Goal: Navigation & Orientation: Find specific page/section

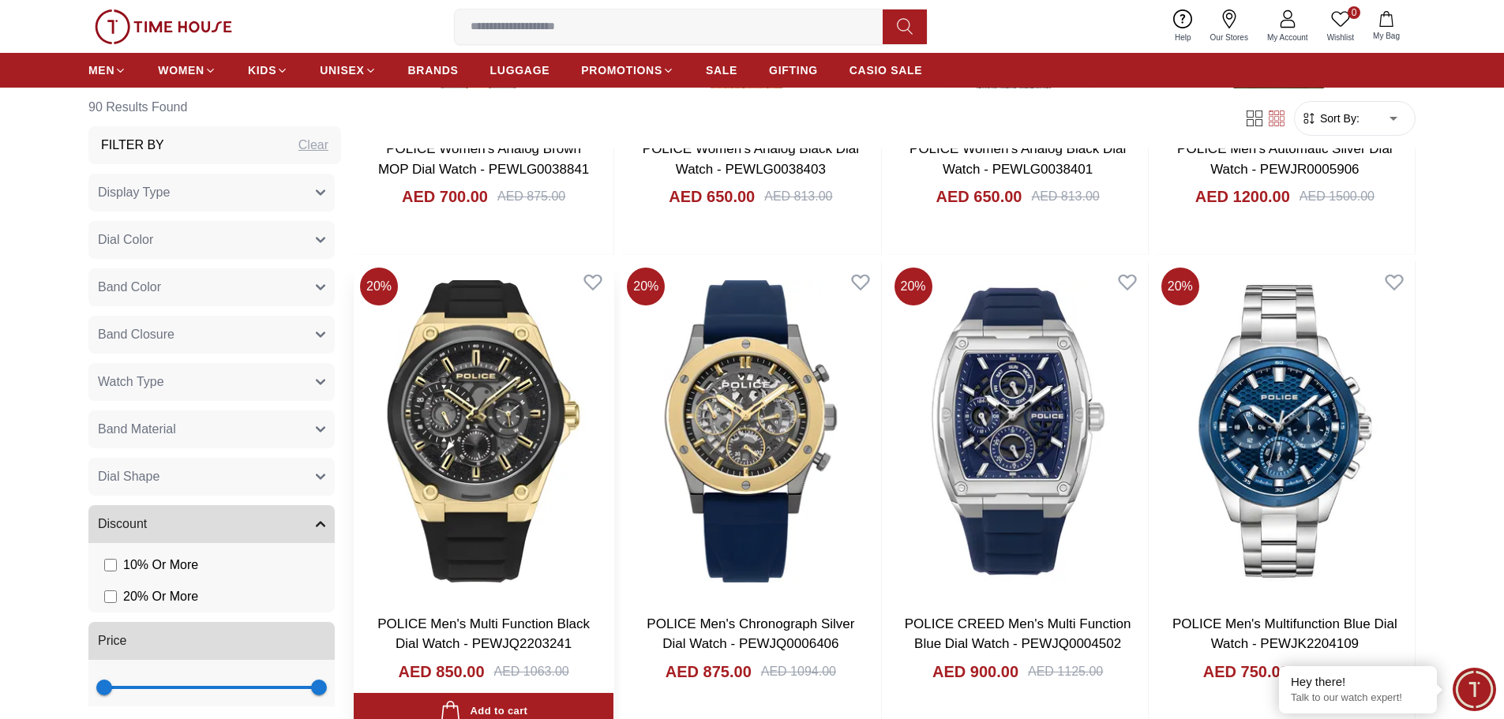
scroll to position [2684, 0]
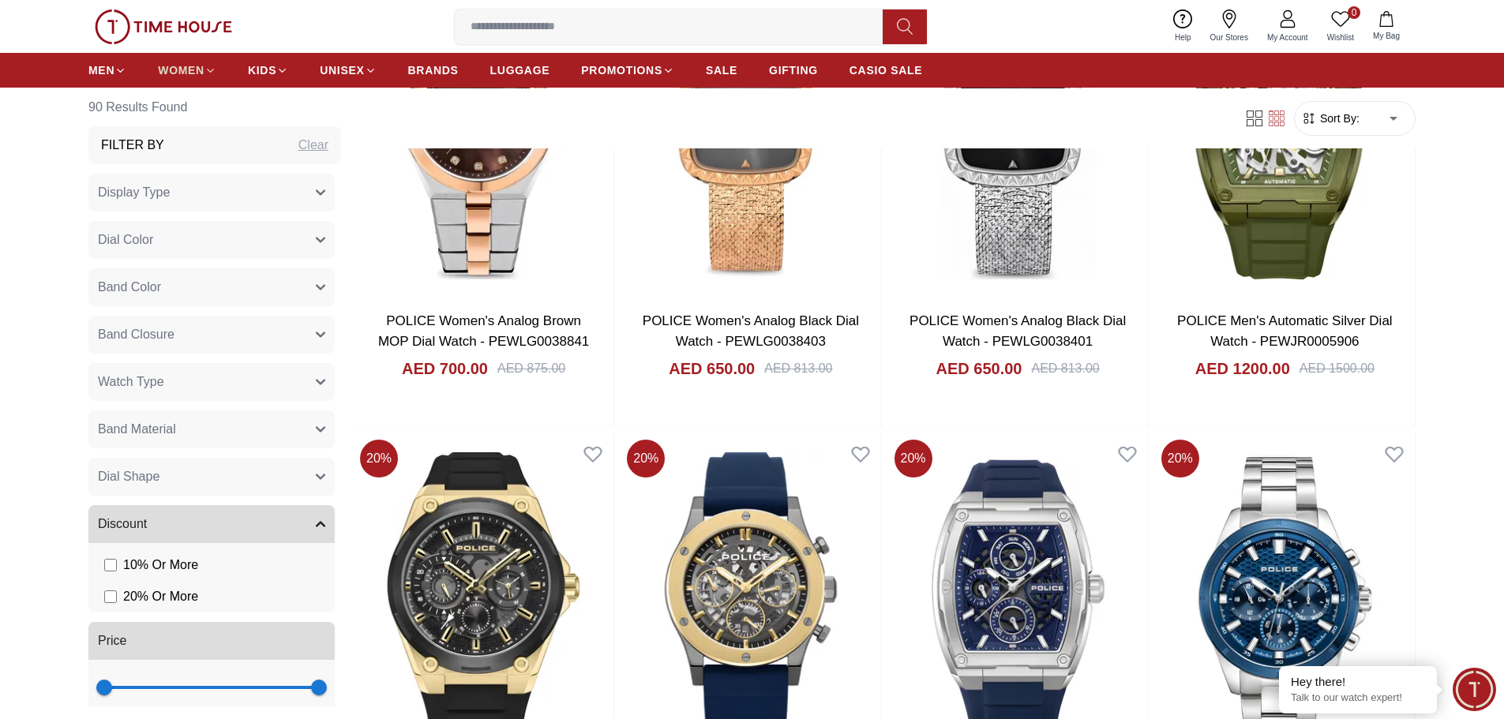
scroll to position [2447, 0]
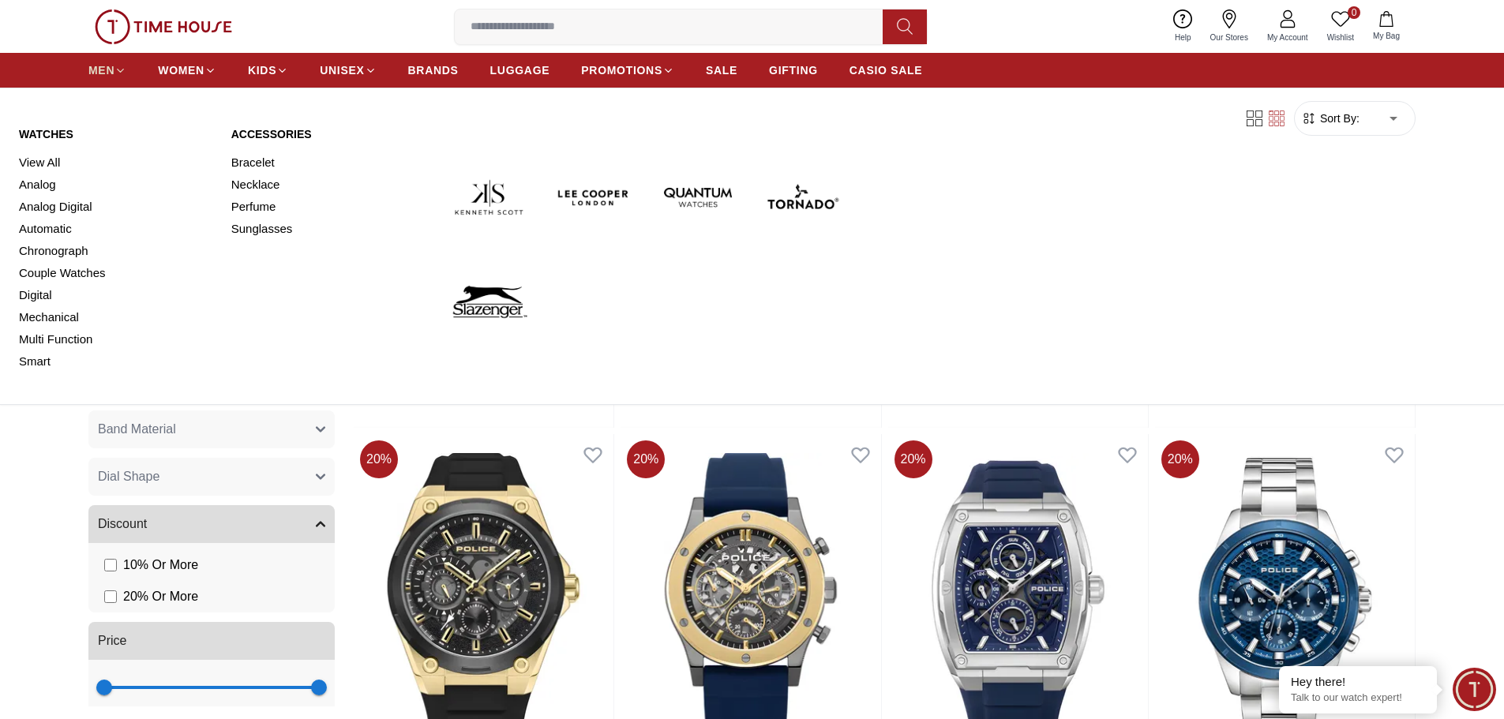
click at [100, 75] on span "MEN" at bounding box center [101, 70] width 26 height 16
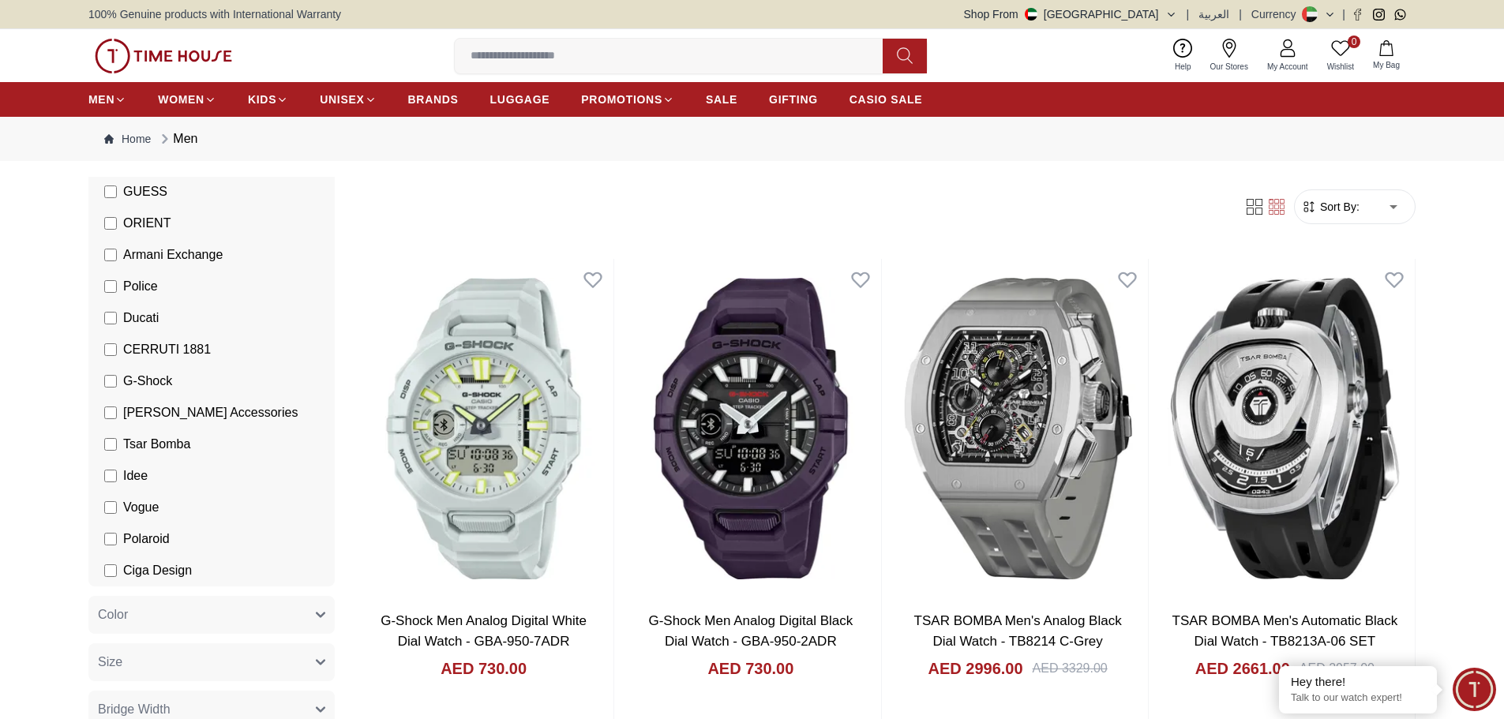
scroll to position [316, 0]
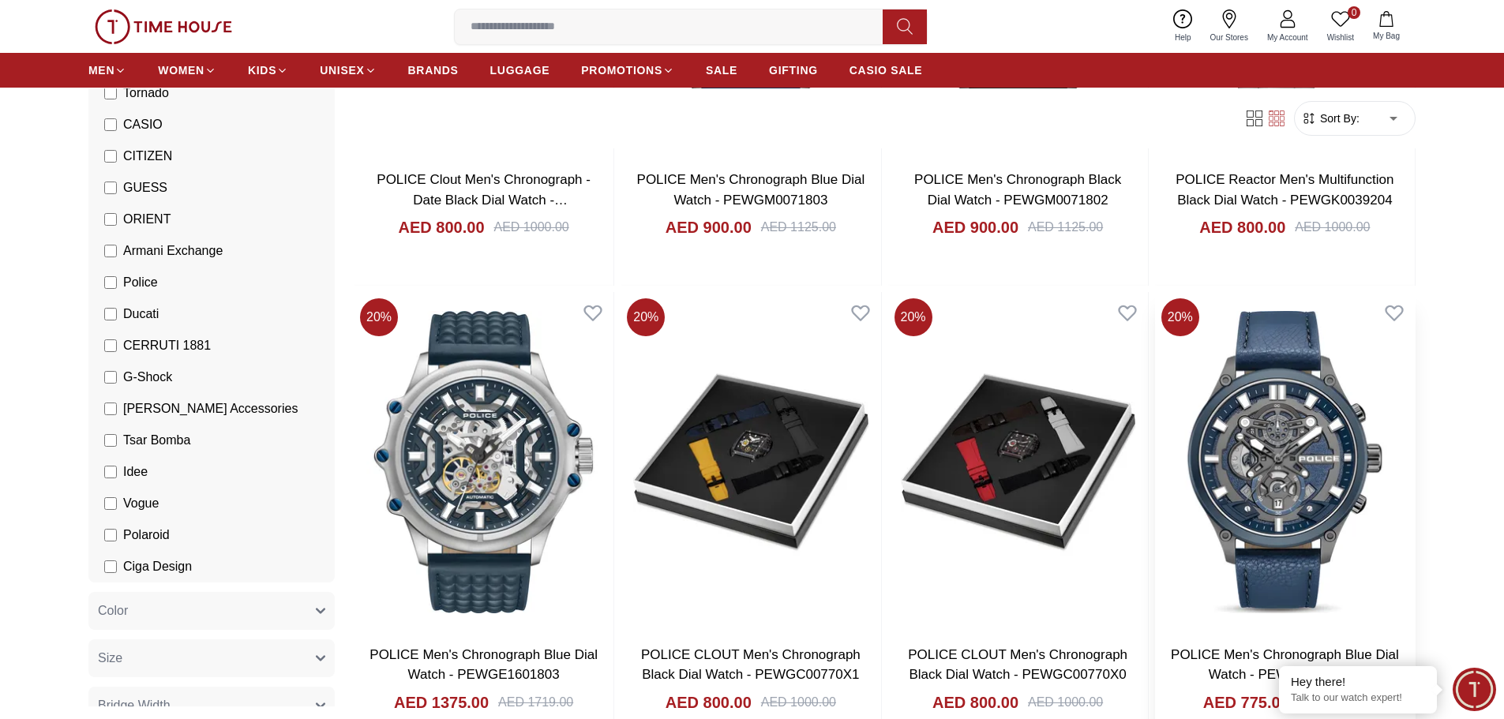
scroll to position [1421, 0]
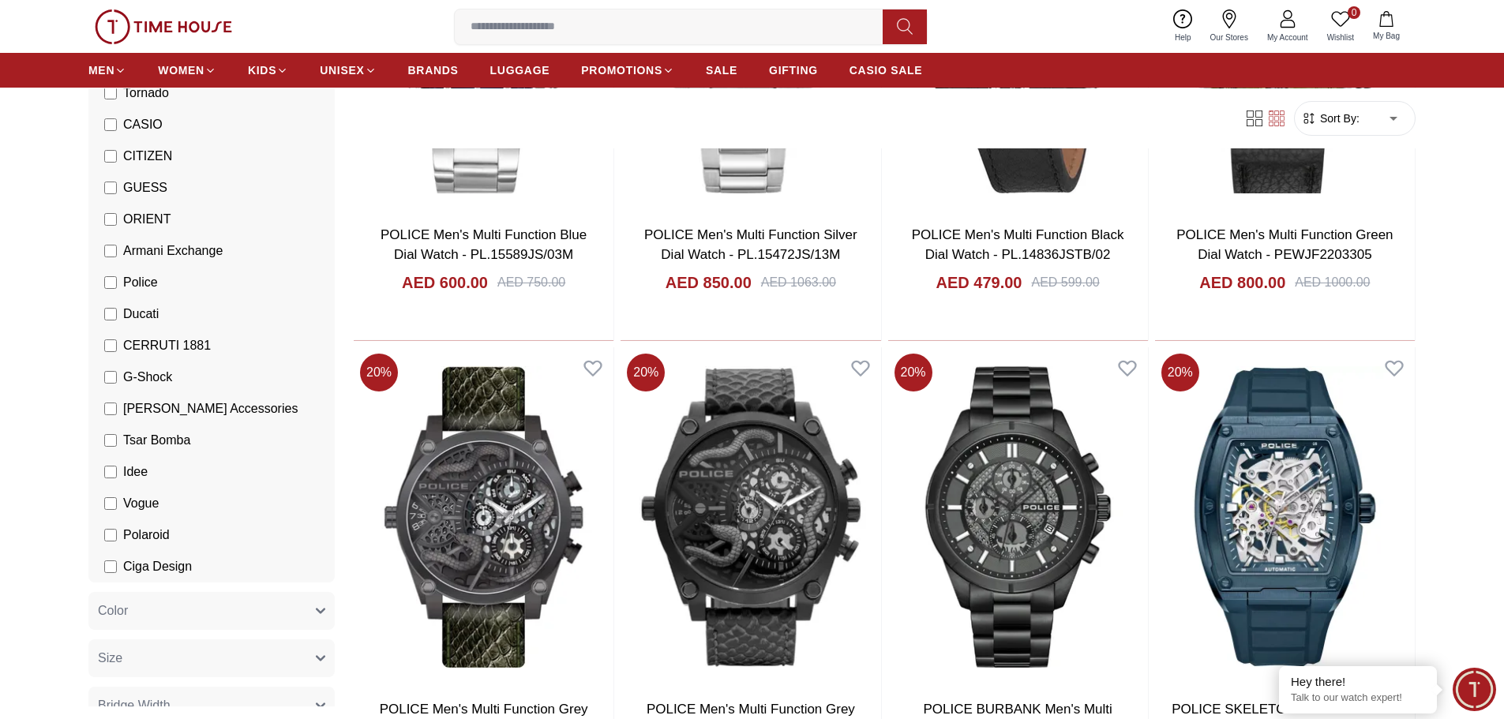
scroll to position [3790, 0]
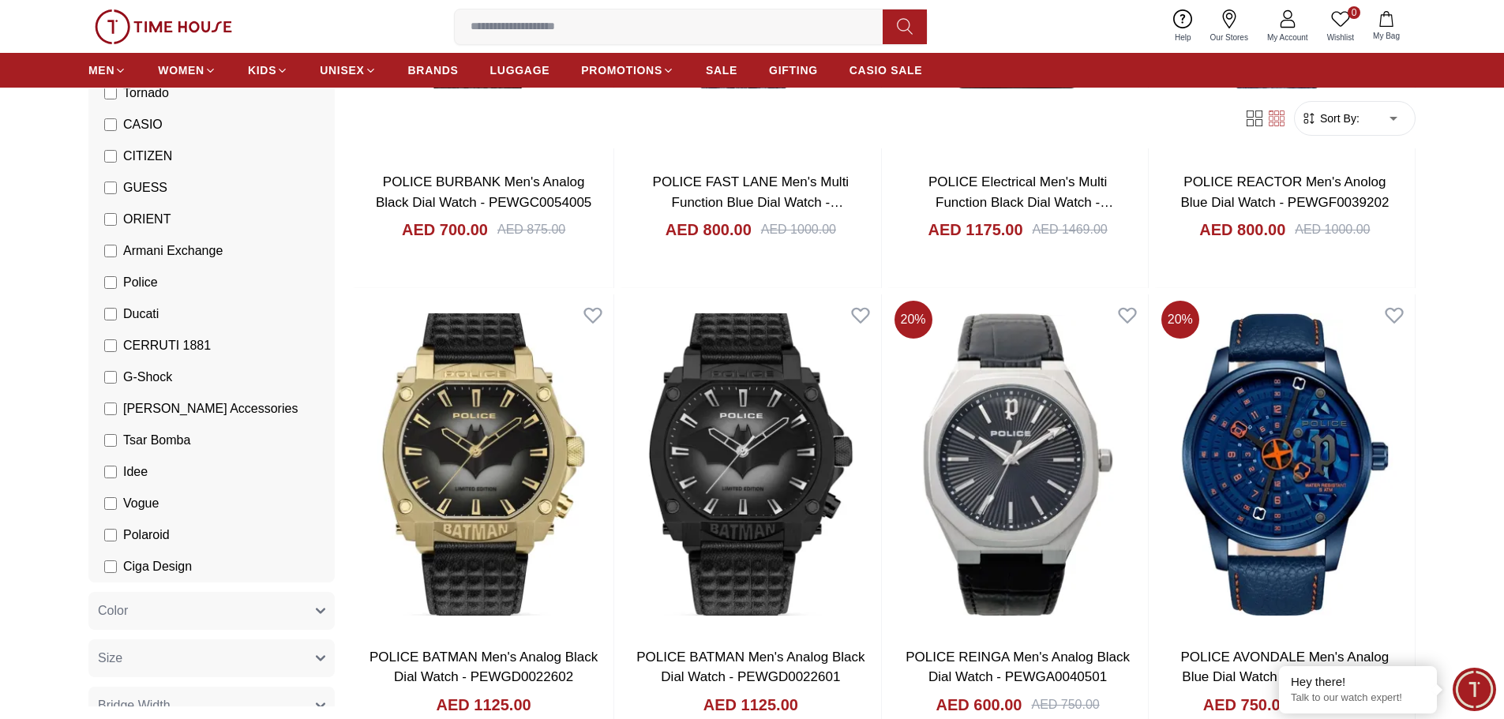
scroll to position [6632, 0]
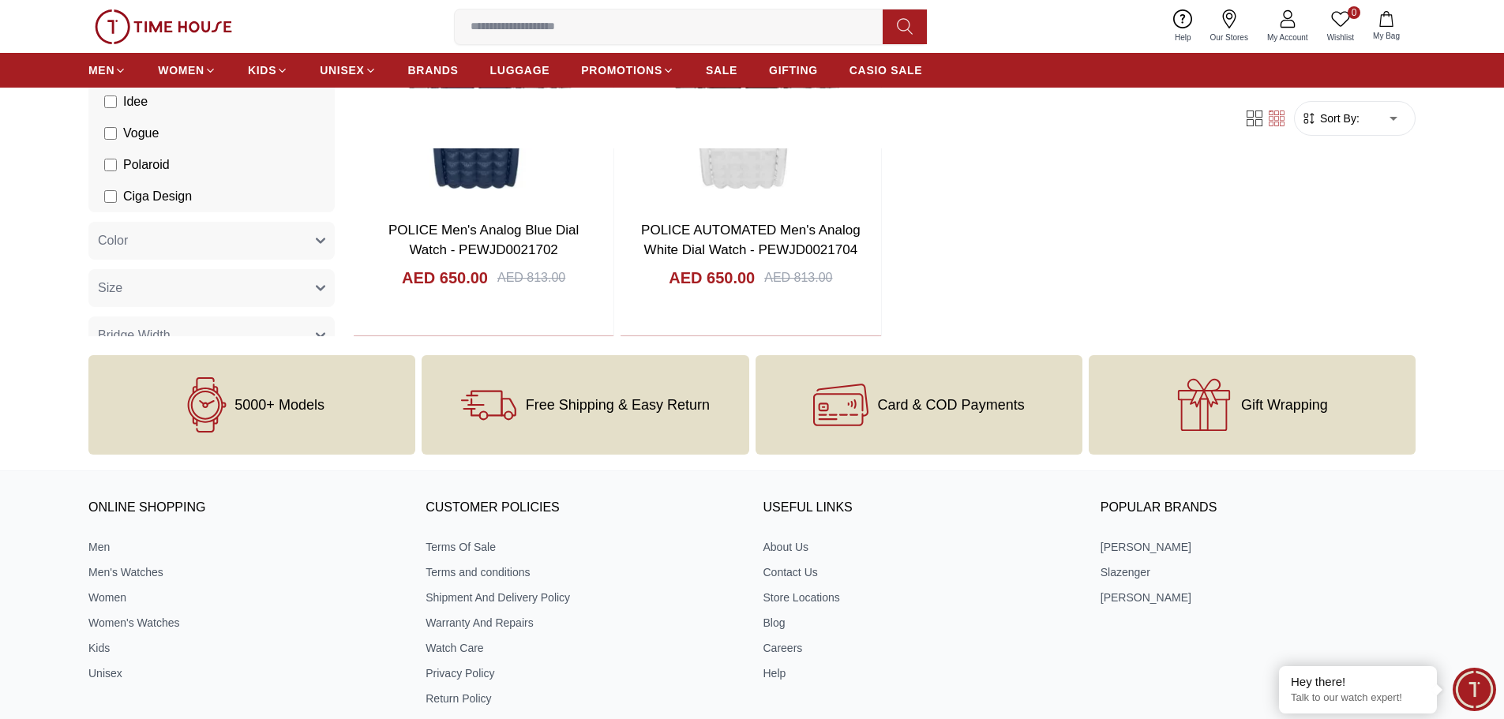
scroll to position [8132, 0]
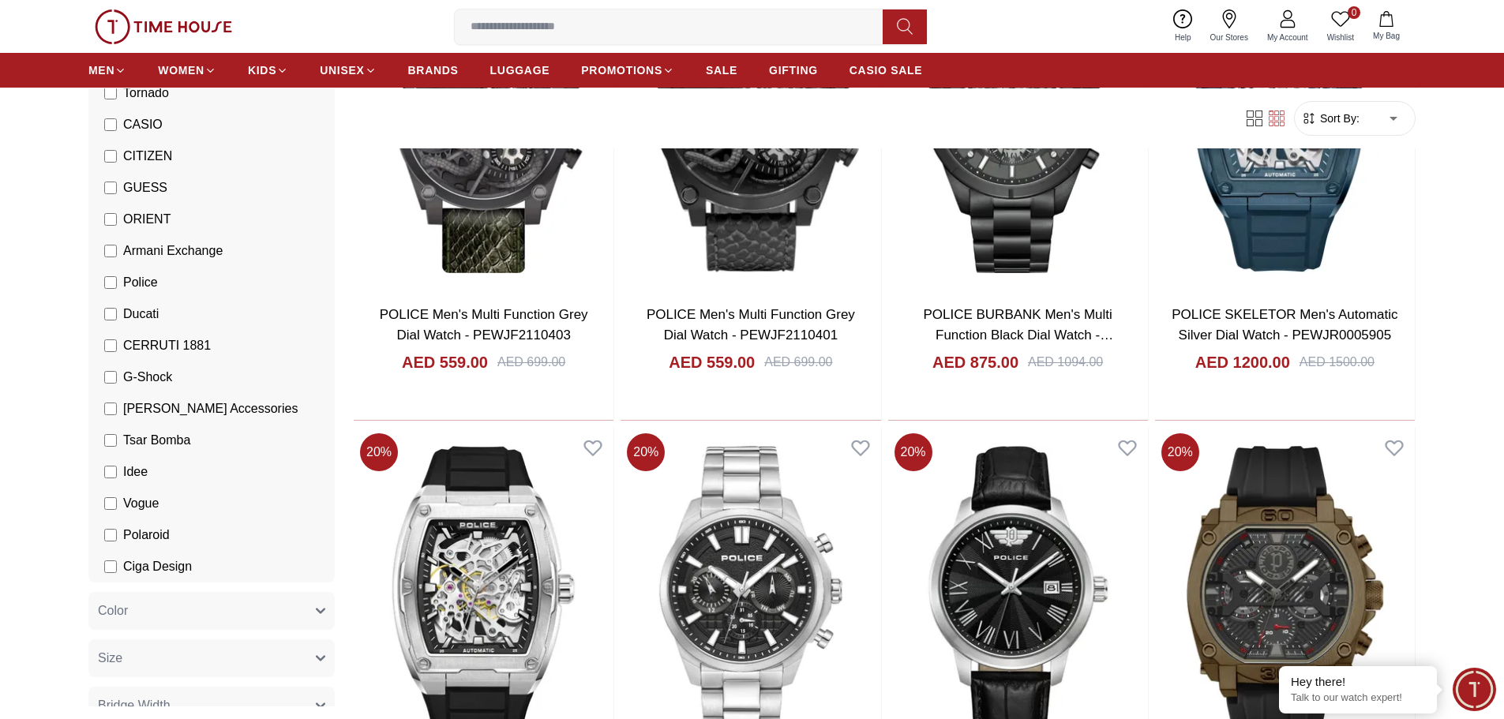
scroll to position [1972, 0]
